Goal: Task Accomplishment & Management: Use online tool/utility

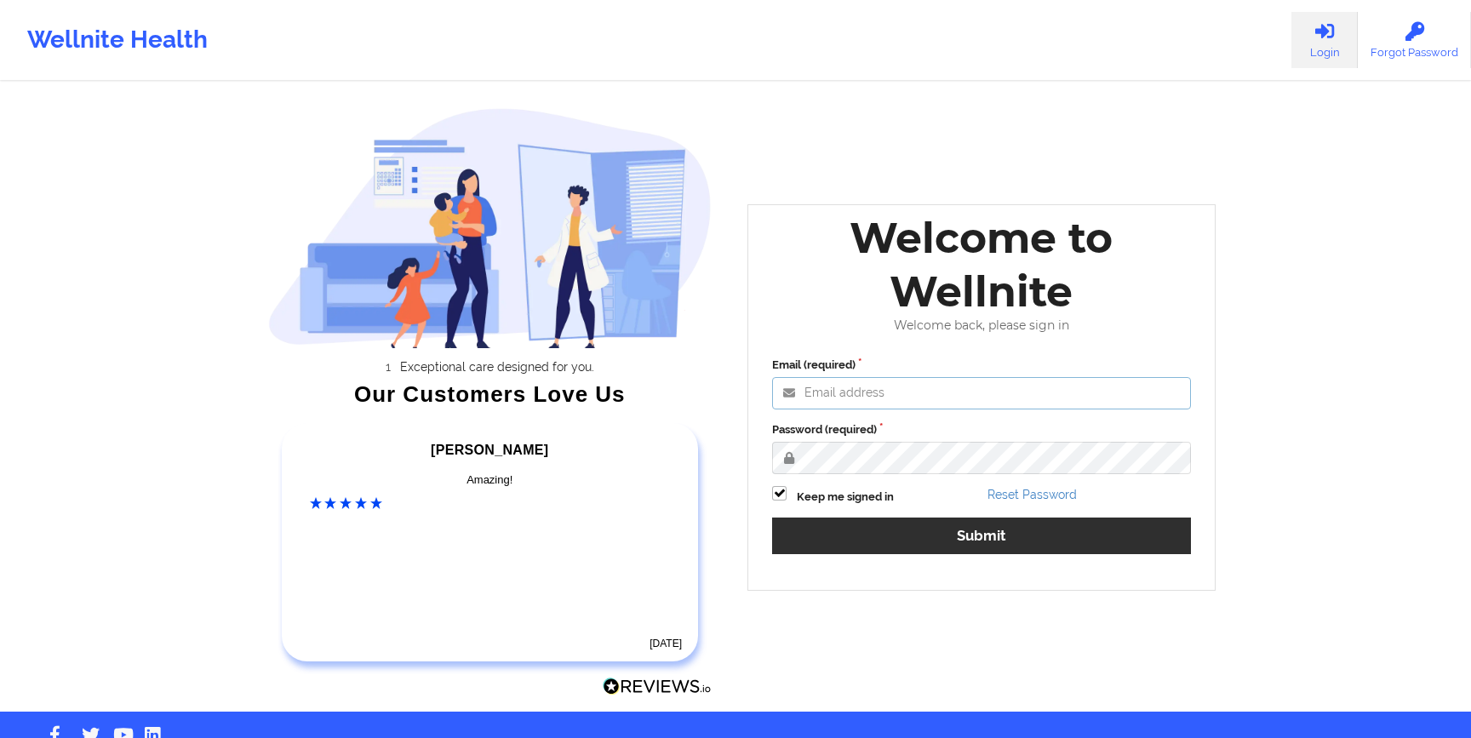
type input "[EMAIL_ADDRESS][DOMAIN_NAME]"
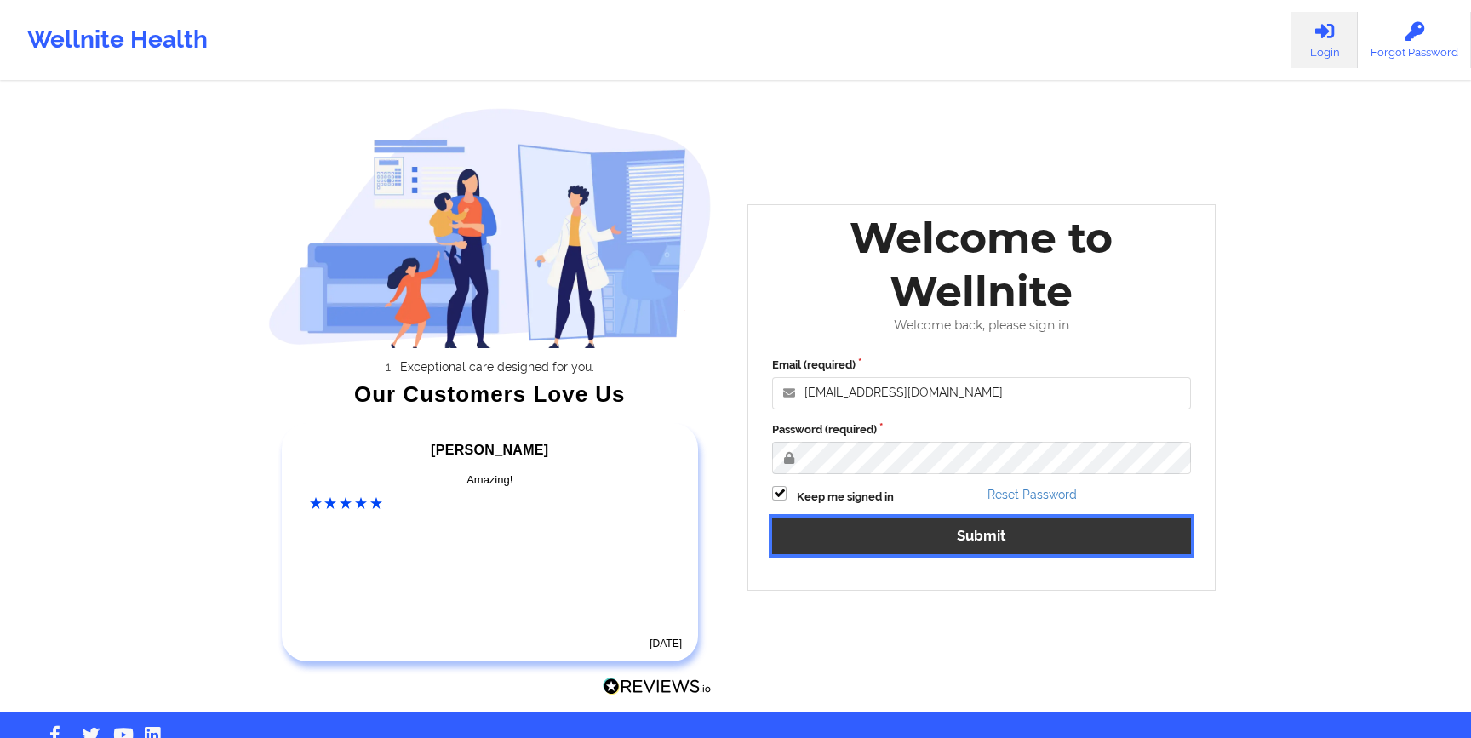
click at [978, 548] on button "Submit" at bounding box center [981, 536] width 419 height 37
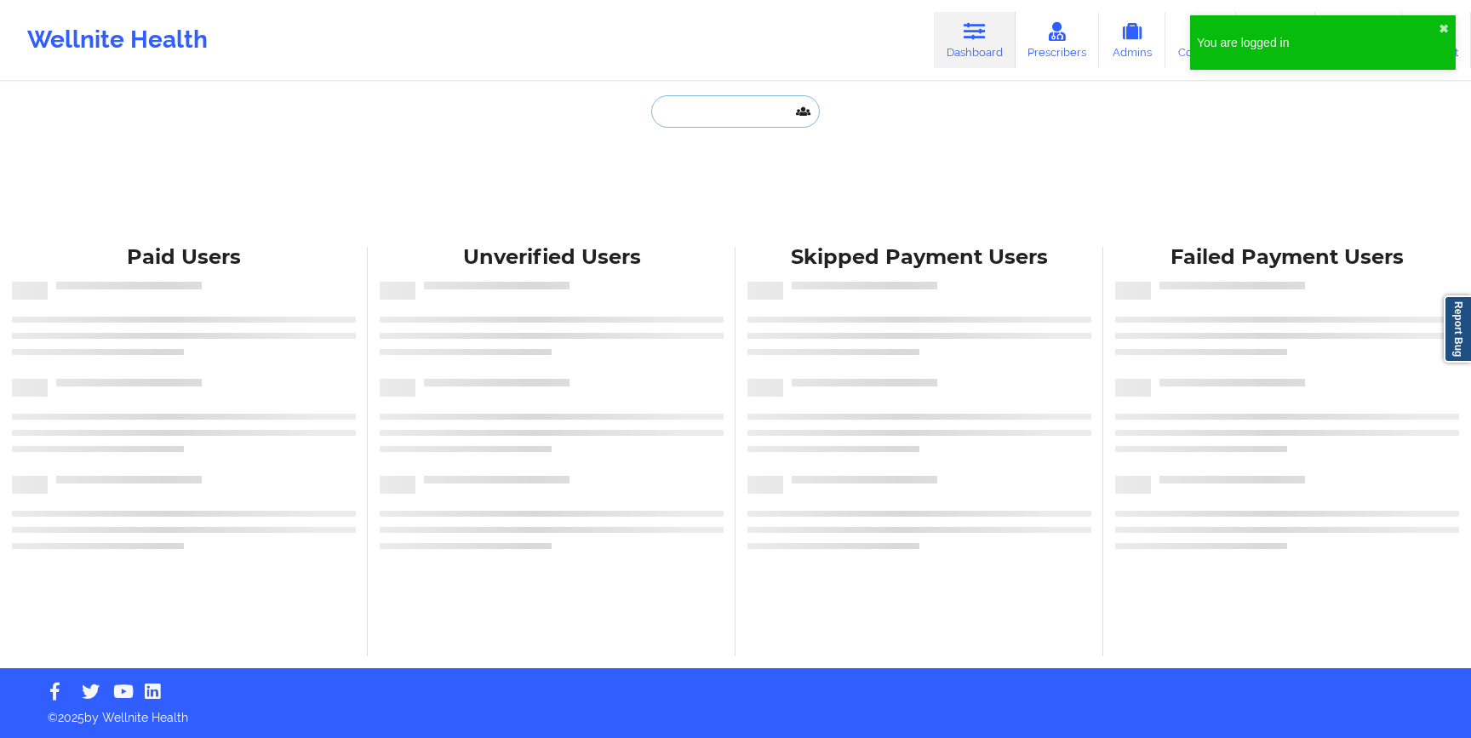
click at [702, 110] on input "text" at bounding box center [735, 111] width 169 height 32
paste input "[EMAIL_ADDRESS][DOMAIN_NAME]"
type input "[EMAIL_ADDRESS][DOMAIN_NAME]"
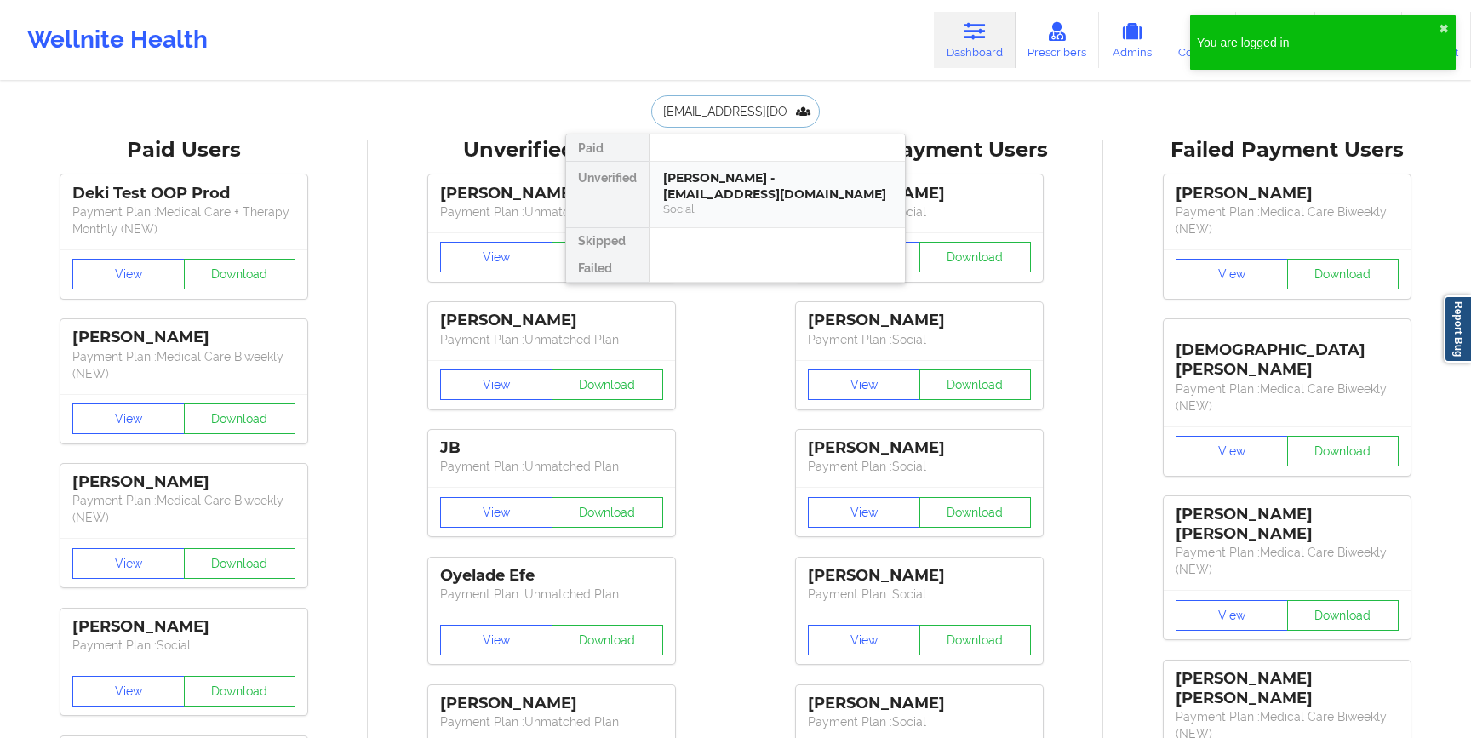
click at [700, 192] on div "[PERSON_NAME] - [EMAIL_ADDRESS][DOMAIN_NAME]" at bounding box center [777, 185] width 228 height 31
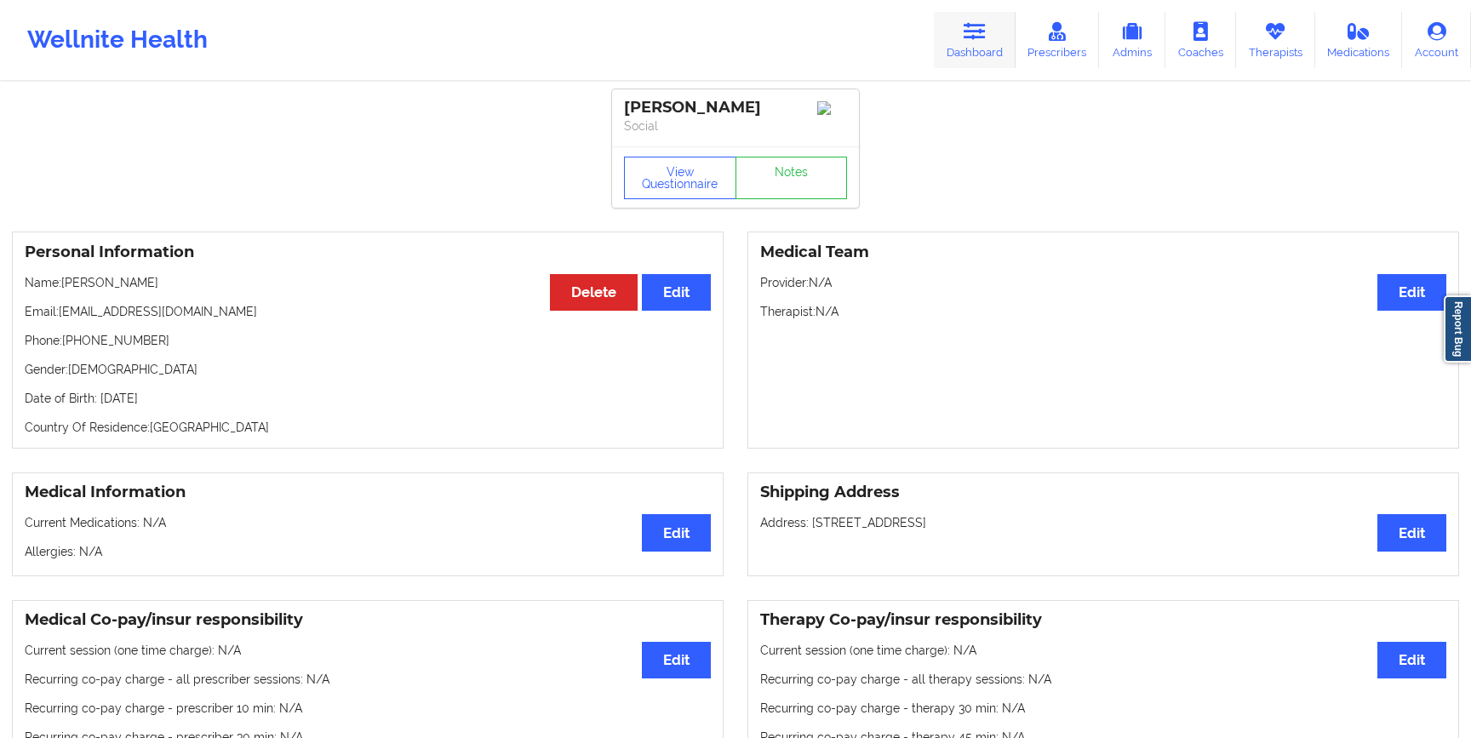
click at [981, 32] on icon at bounding box center [975, 31] width 22 height 19
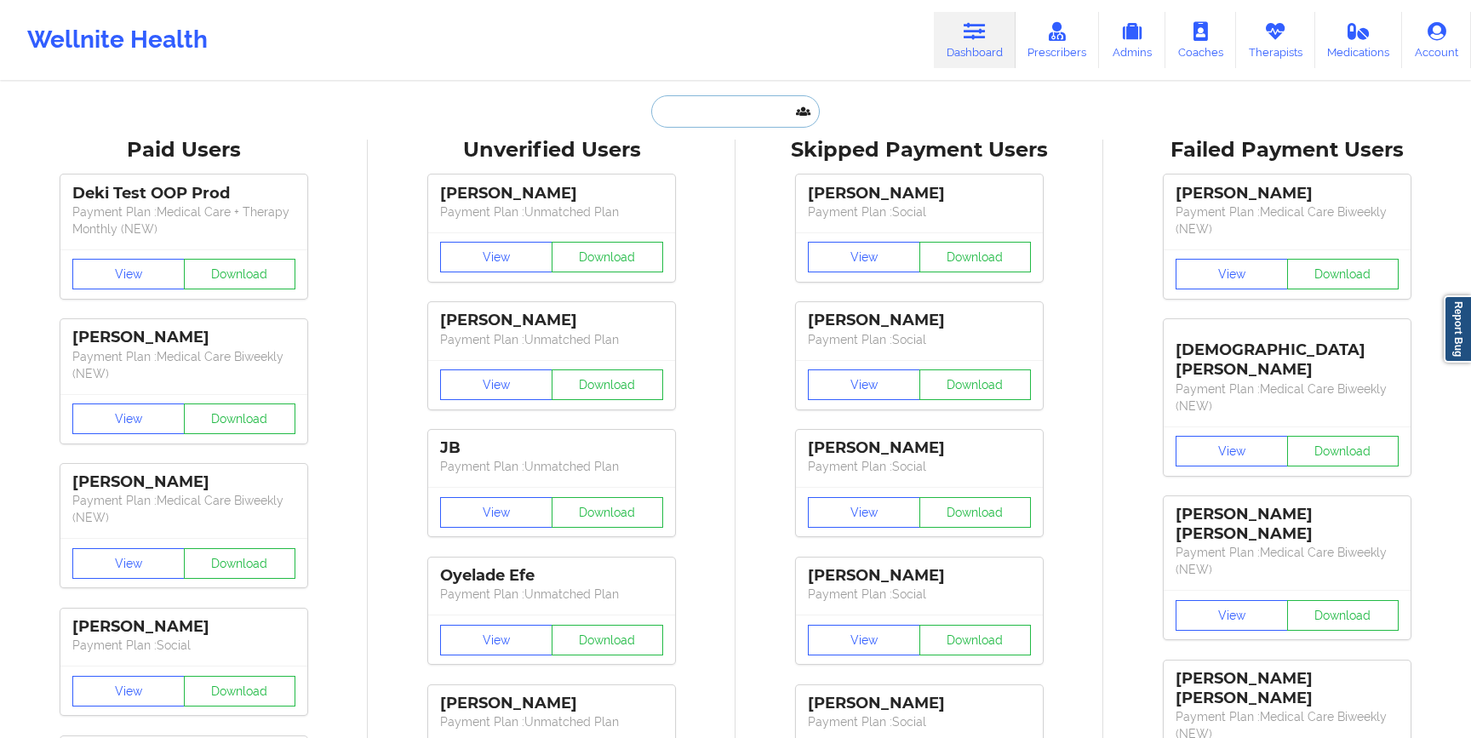
click at [727, 117] on input "text" at bounding box center [735, 111] width 169 height 32
paste input "[EMAIL_ADDRESS][DOMAIN_NAME]"
type input "[EMAIL_ADDRESS][DOMAIN_NAME]"
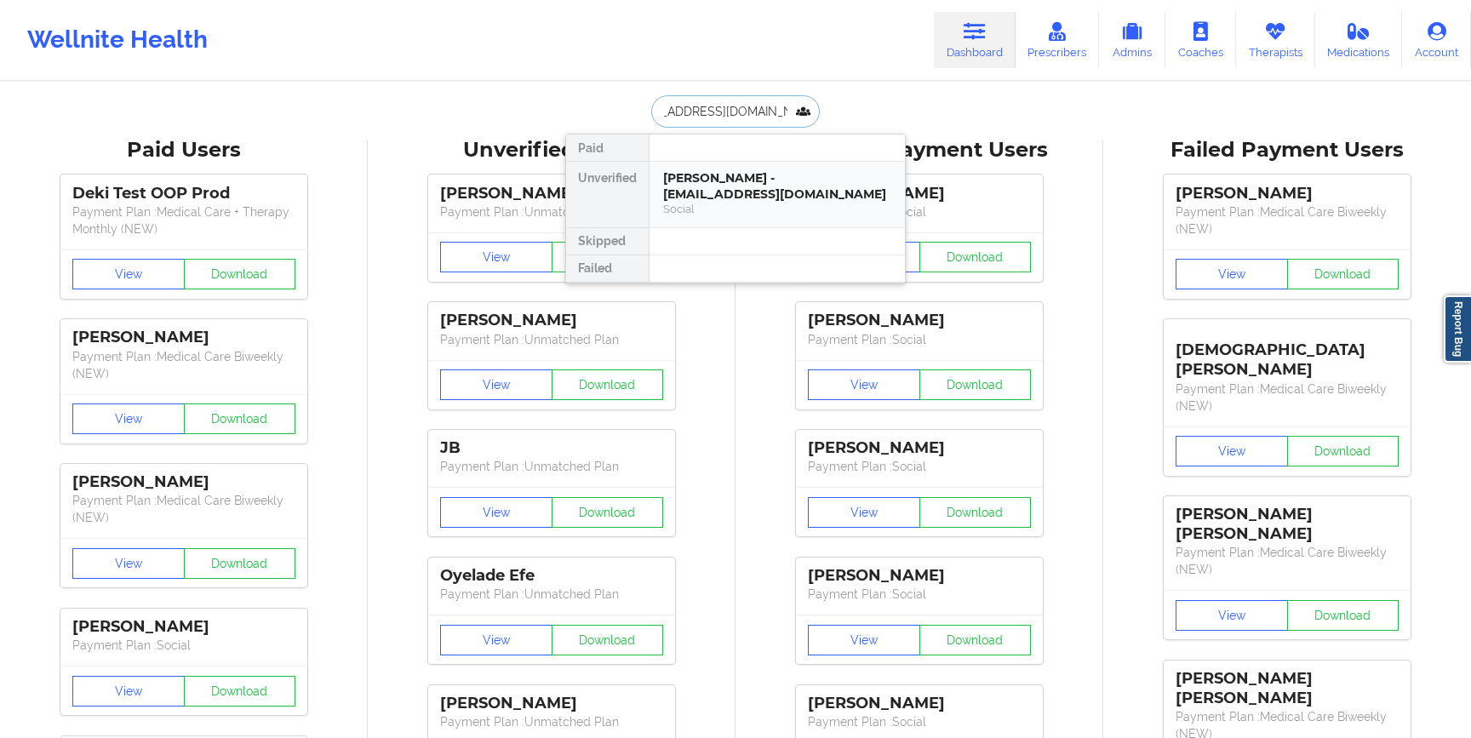
click at [728, 184] on div "[PERSON_NAME] - [EMAIL_ADDRESS][DOMAIN_NAME]" at bounding box center [777, 185] width 228 height 31
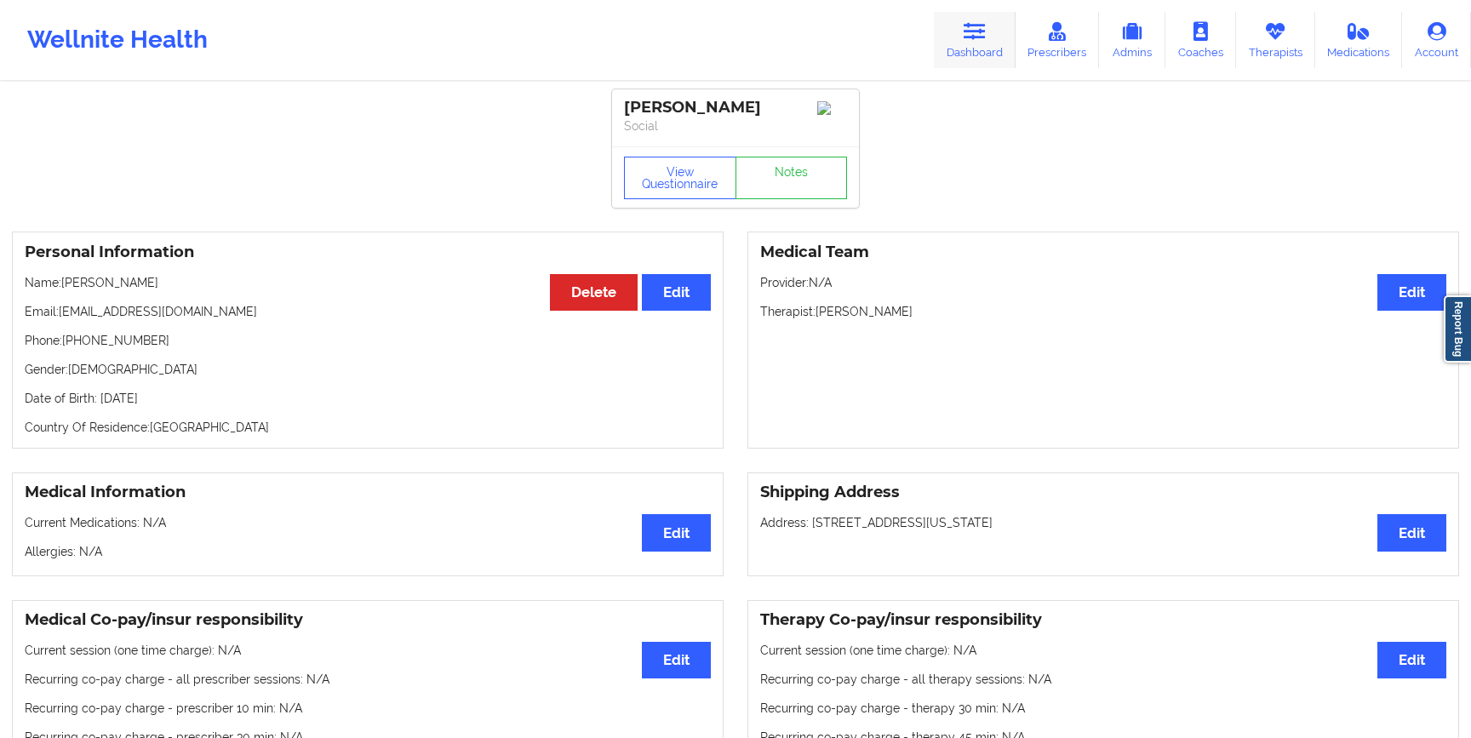
click at [964, 27] on link "Dashboard" at bounding box center [975, 40] width 82 height 56
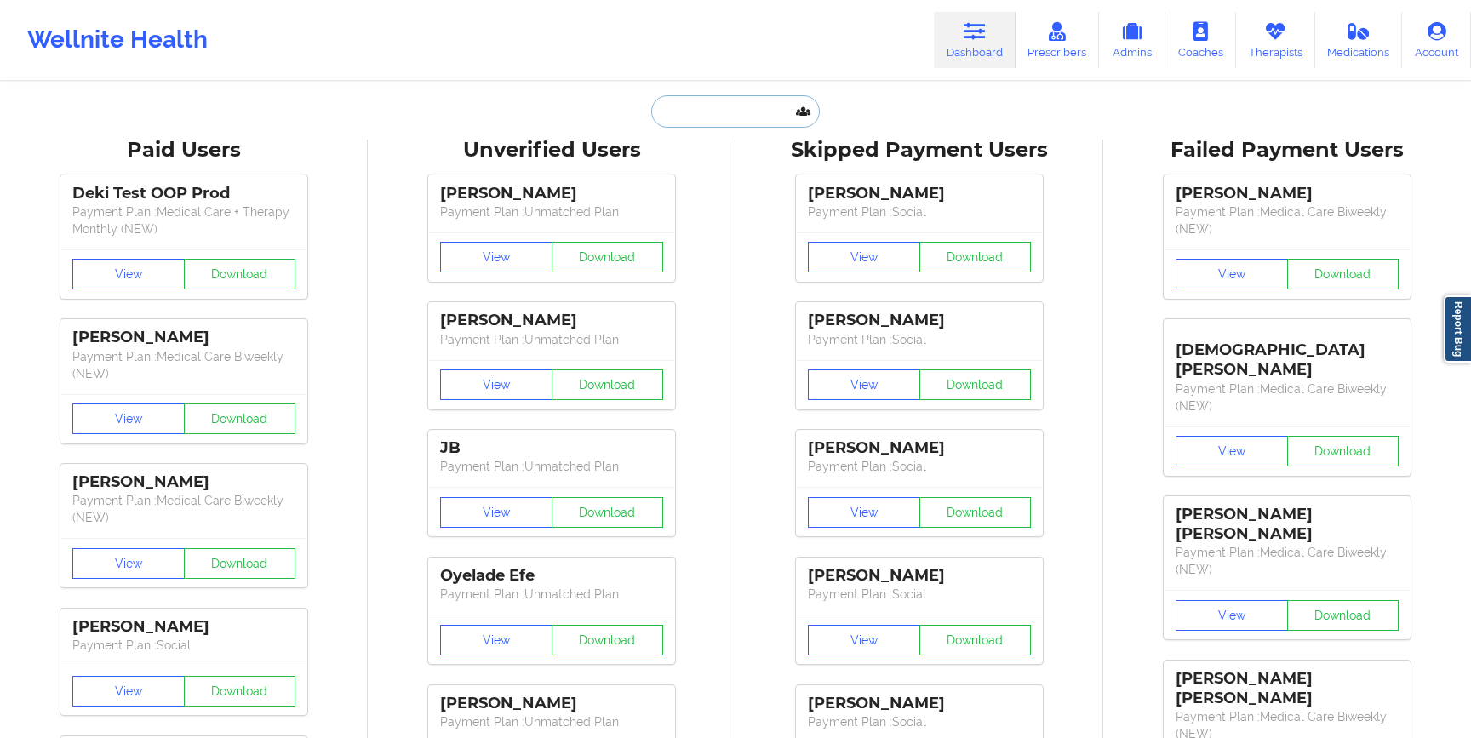
click at [706, 110] on input "text" at bounding box center [735, 111] width 169 height 32
paste input "[EMAIL_ADDRESS][DOMAIN_NAME]"
type input "[EMAIL_ADDRESS][DOMAIN_NAME]"
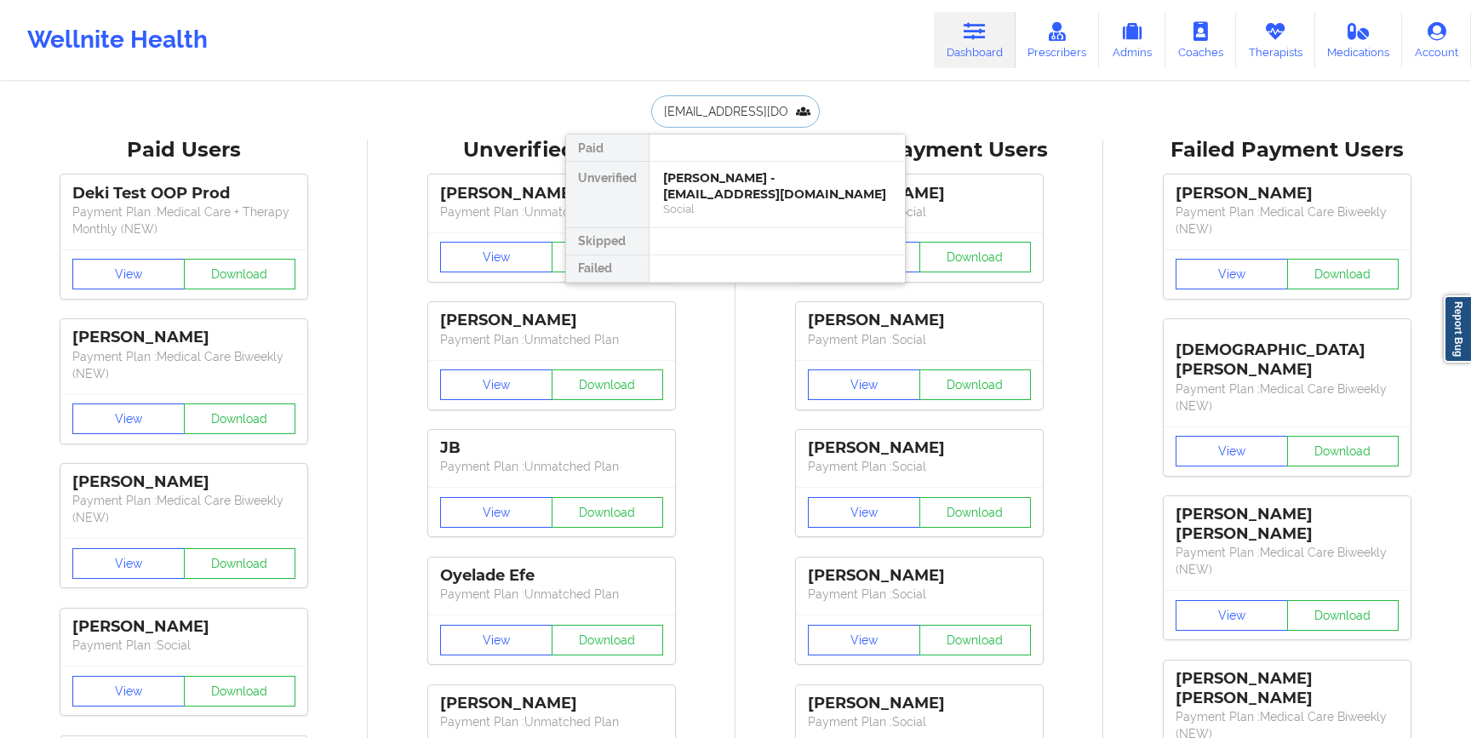
scroll to position [0, 7]
click at [693, 189] on div "Noa Ovadia - [EMAIL_ADDRESS][DOMAIN_NAME]" at bounding box center [777, 185] width 228 height 31
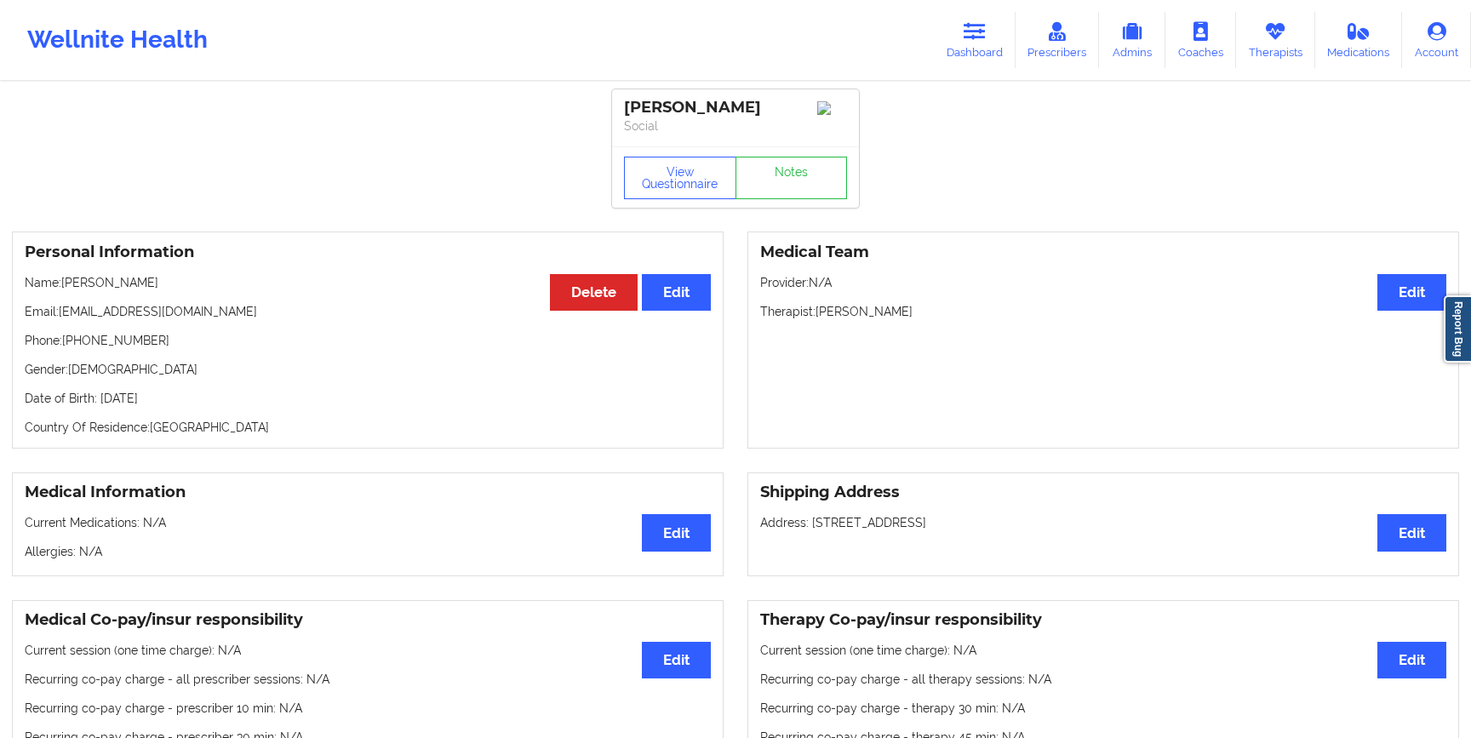
drag, startPoint x: 822, startPoint y: 314, endPoint x: 956, endPoint y: 324, distance: 134.0
click at [956, 326] on div "Medical Team Edit Provider: N/A Therapist: [PERSON_NAME]" at bounding box center [1103, 340] width 712 height 217
click at [928, 326] on div "Medical Team Edit Provider: N/A Therapist: [PERSON_NAME]" at bounding box center [1103, 340] width 712 height 217
drag, startPoint x: 818, startPoint y: 317, endPoint x: 1072, endPoint y: 310, distance: 254.6
click at [1072, 312] on p "Therapist: [PERSON_NAME]" at bounding box center [1103, 311] width 686 height 17
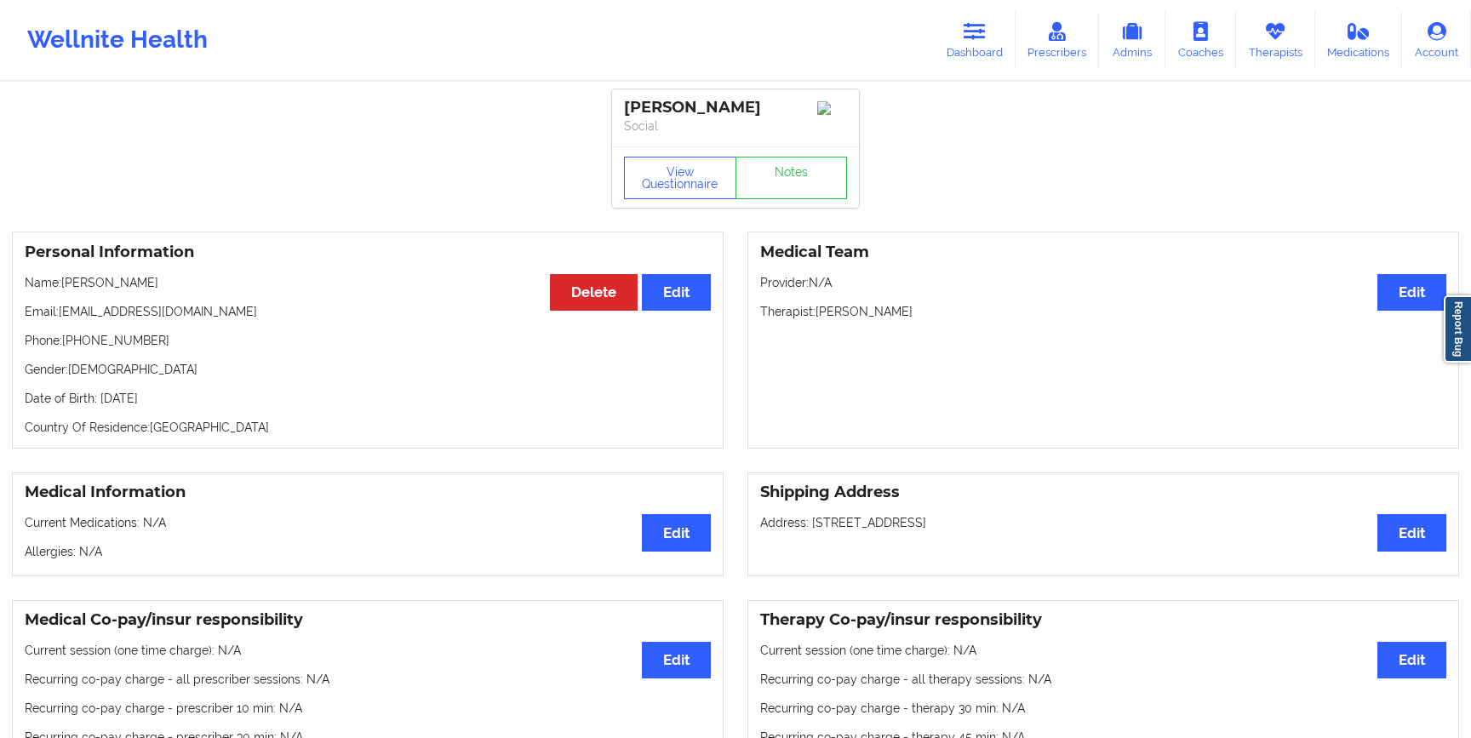
copy p "[PERSON_NAME]"
click at [672, 102] on div "[PERSON_NAME]" at bounding box center [735, 108] width 223 height 20
copy div "[PERSON_NAME]"
